Goal: Find specific page/section: Find specific page/section

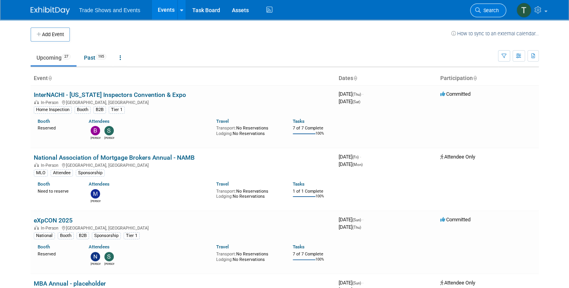
click at [490, 7] on span "Search" at bounding box center [490, 10] width 18 height 6
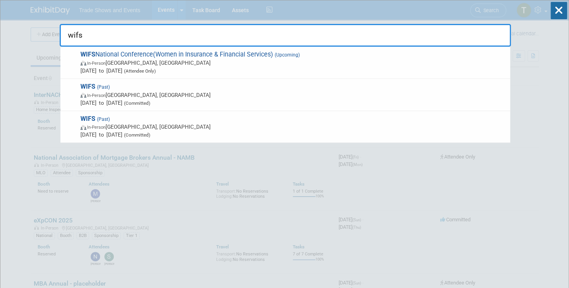
type input "wifs"
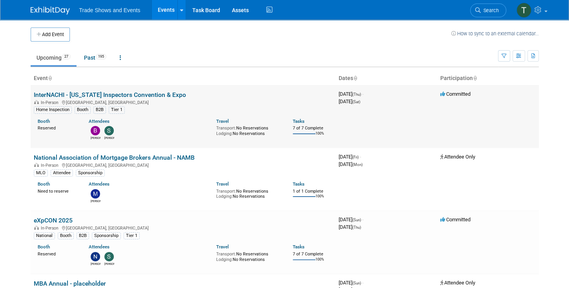
click at [55, 95] on link "InterNACHI - [US_STATE] Inspectors Convention & Expo" at bounding box center [110, 94] width 152 height 7
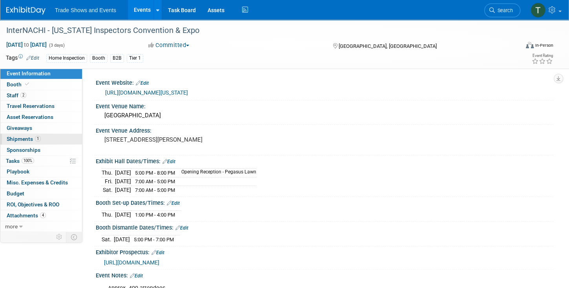
click at [32, 138] on span "Shipments 1" at bounding box center [24, 139] width 34 height 6
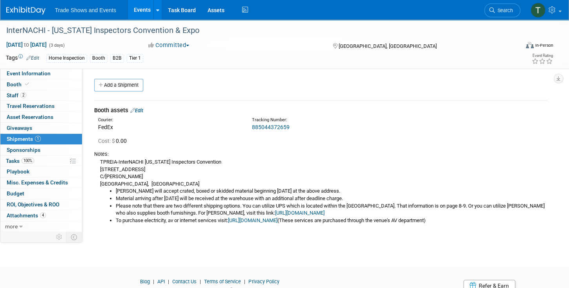
click at [272, 126] on link "885044372659" at bounding box center [271, 127] width 38 height 6
click at [515, 9] on link "Search" at bounding box center [502, 11] width 36 height 14
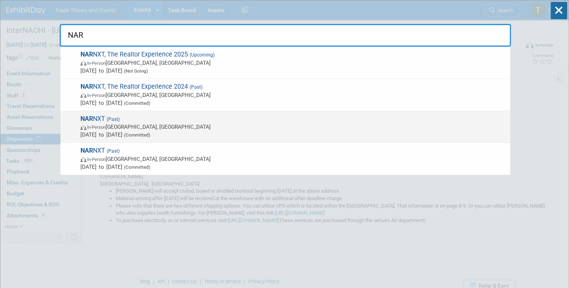
type input "NAR"
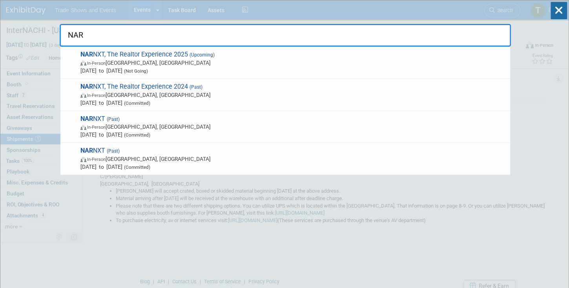
click at [109, 115] on span "NAR NXT (Past) In-Person Anaheim, CA Nov 14, 2023 to Nov 16, 2023 (Committed)" at bounding box center [292, 127] width 428 height 24
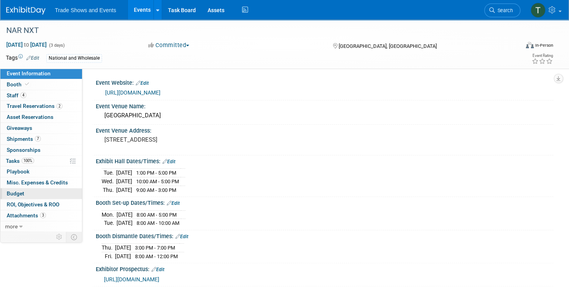
click at [24, 193] on link "Budget" at bounding box center [41, 193] width 82 height 11
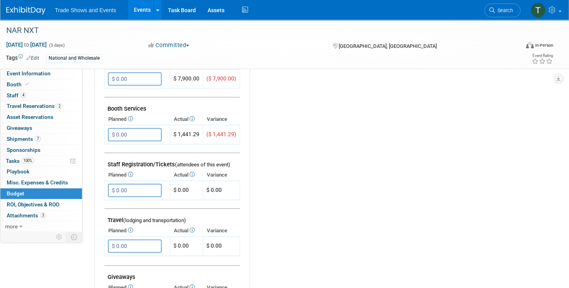
scroll to position [134, 0]
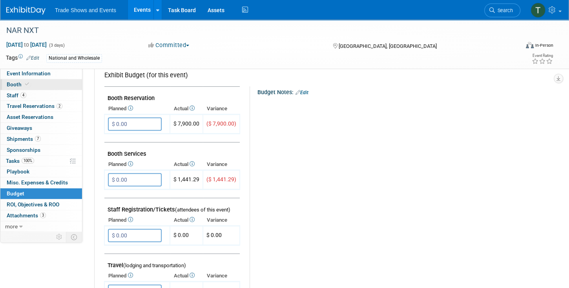
click at [27, 85] on icon at bounding box center [27, 84] width 4 height 4
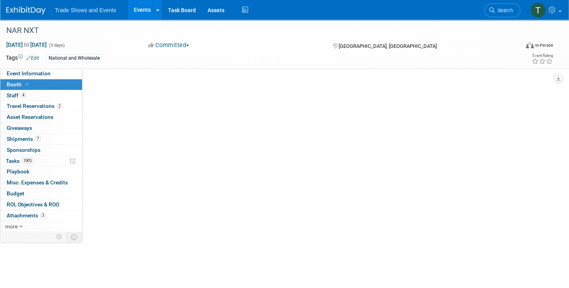
scroll to position [0, 0]
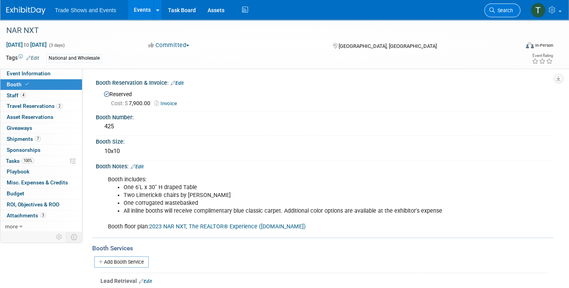
click at [493, 12] on icon at bounding box center [491, 9] width 5 height 5
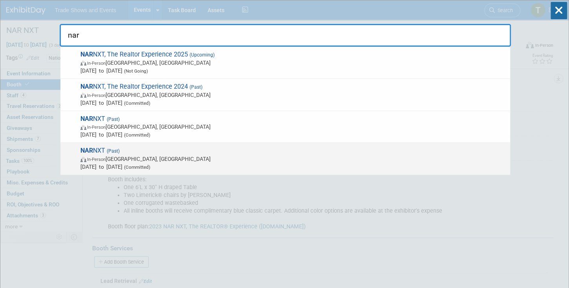
type input "nar"
click at [97, 151] on span "NAR NXT (Past) In-Person Anaheim, CA Nov 14, 2023 to Nov 16, 2023 (Committed)" at bounding box center [292, 159] width 428 height 24
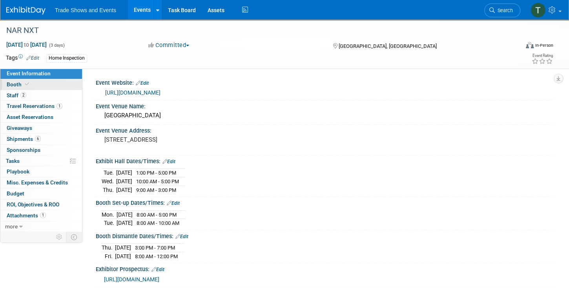
click at [30, 85] on link "Booth" at bounding box center [41, 84] width 82 height 11
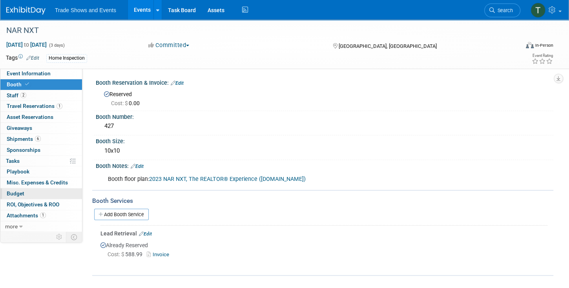
click at [23, 190] on span "Budget" at bounding box center [16, 193] width 18 height 6
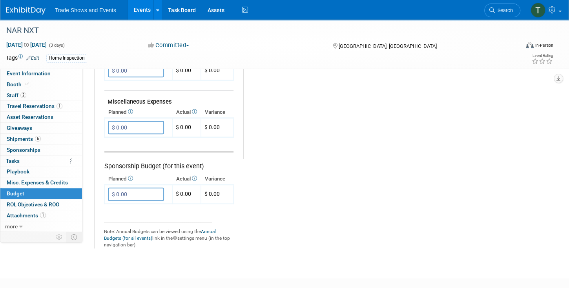
scroll to position [471, 0]
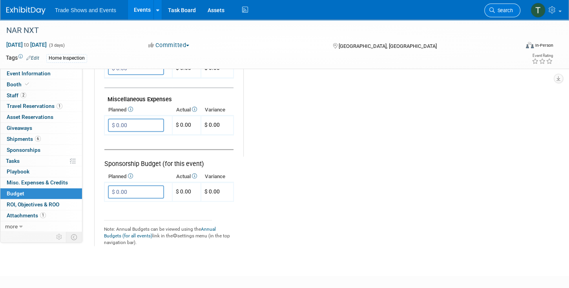
click at [507, 11] on span "Search" at bounding box center [504, 10] width 18 height 6
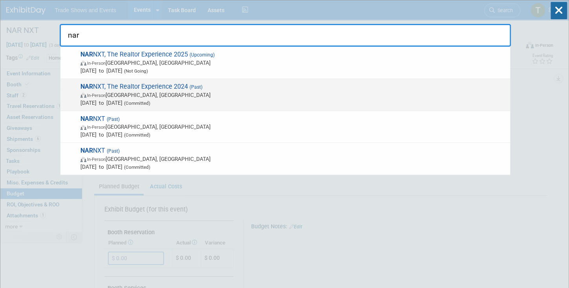
type input "nar"
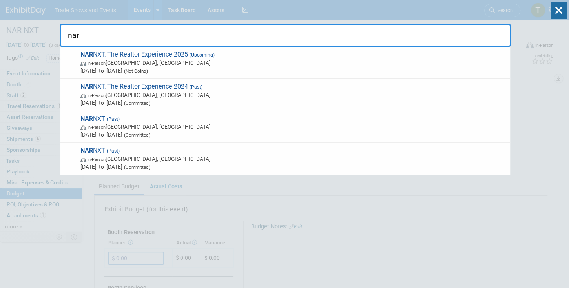
click at [124, 83] on span "NAR NXT, The Realtor Experience 2024 (Past) In-Person Boston, MA Nov 8, 2024 to…" at bounding box center [292, 95] width 428 height 24
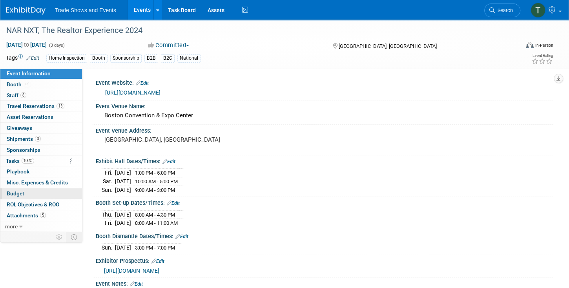
click at [13, 191] on span "Budget" at bounding box center [16, 193] width 18 height 6
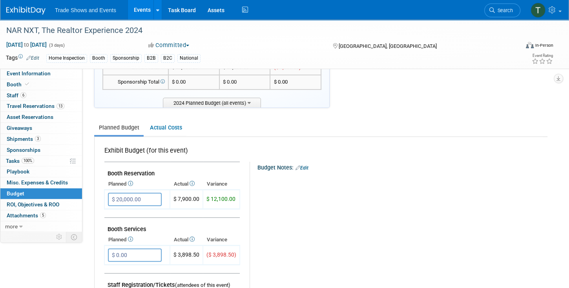
scroll to position [67, 0]
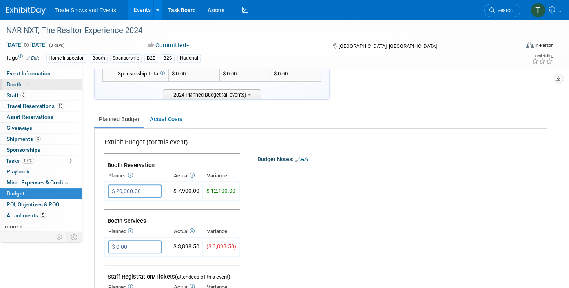
click at [36, 84] on link "Booth" at bounding box center [41, 84] width 82 height 11
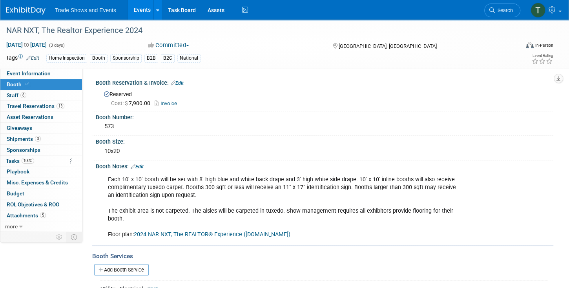
click at [142, 8] on link "Events" at bounding box center [142, 10] width 29 height 20
